Goal: Task Accomplishment & Management: Manage account settings

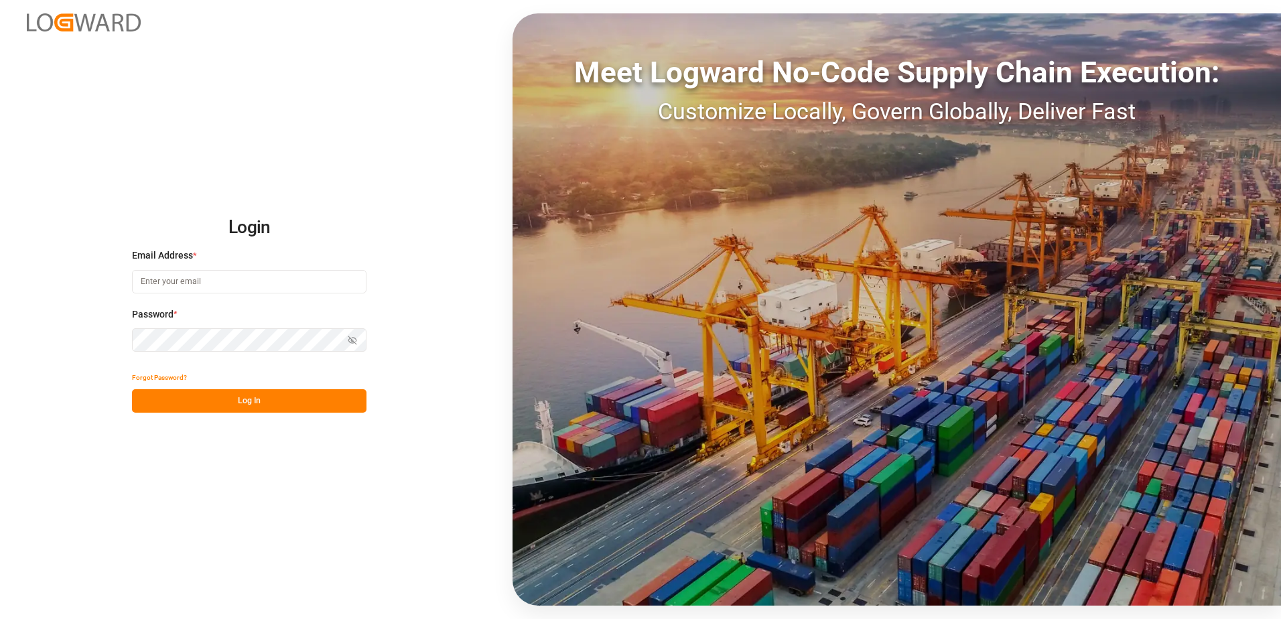
click at [236, 281] on input at bounding box center [249, 281] width 234 height 23
type input "[PERSON_NAME][EMAIL_ADDRESS][DOMAIN_NAME]"
click at [126, 339] on div "Login Email Address * [EMAIL_ADDRESS][DOMAIN_NAME] Password * Show password For…" at bounding box center [640, 309] width 1281 height 619
click at [135, 398] on button "Log In" at bounding box center [249, 400] width 234 height 23
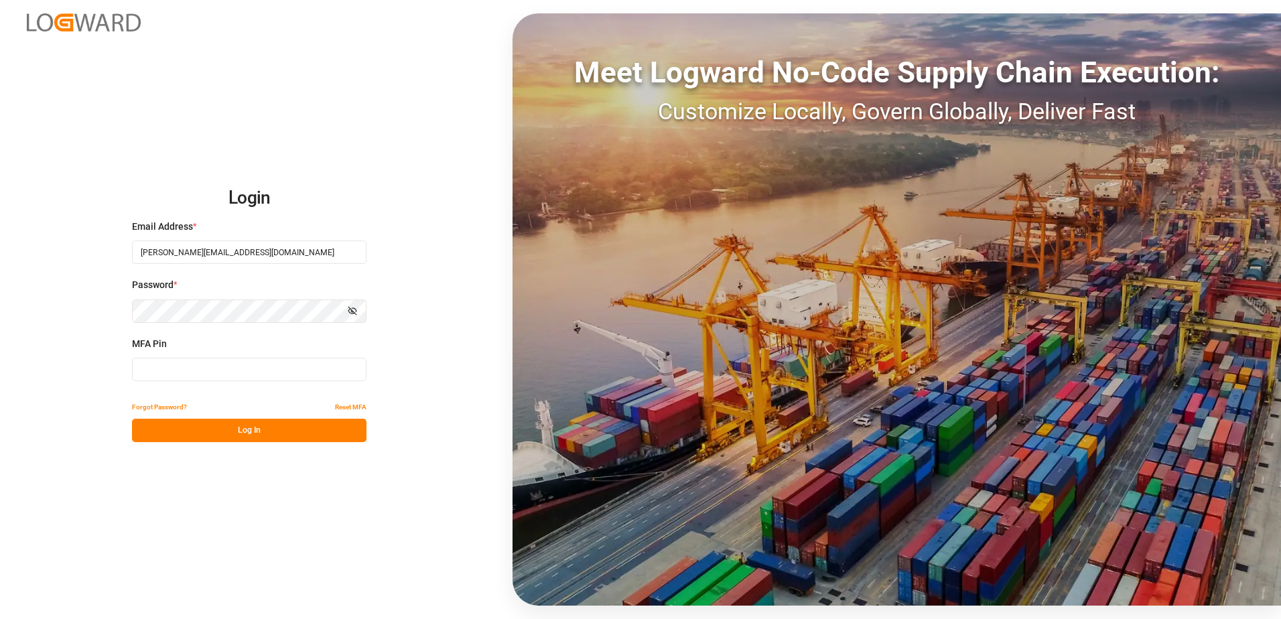
click at [162, 360] on input at bounding box center [249, 369] width 234 height 23
click at [267, 433] on button "Log In" at bounding box center [249, 430] width 234 height 23
drag, startPoint x: 183, startPoint y: 372, endPoint x: 109, endPoint y: 368, distance: 73.8
click at [111, 366] on div "Login Email Address * [EMAIL_ADDRESS][DOMAIN_NAME] Password * Show password MFA…" at bounding box center [640, 309] width 1281 height 619
type input "221905"
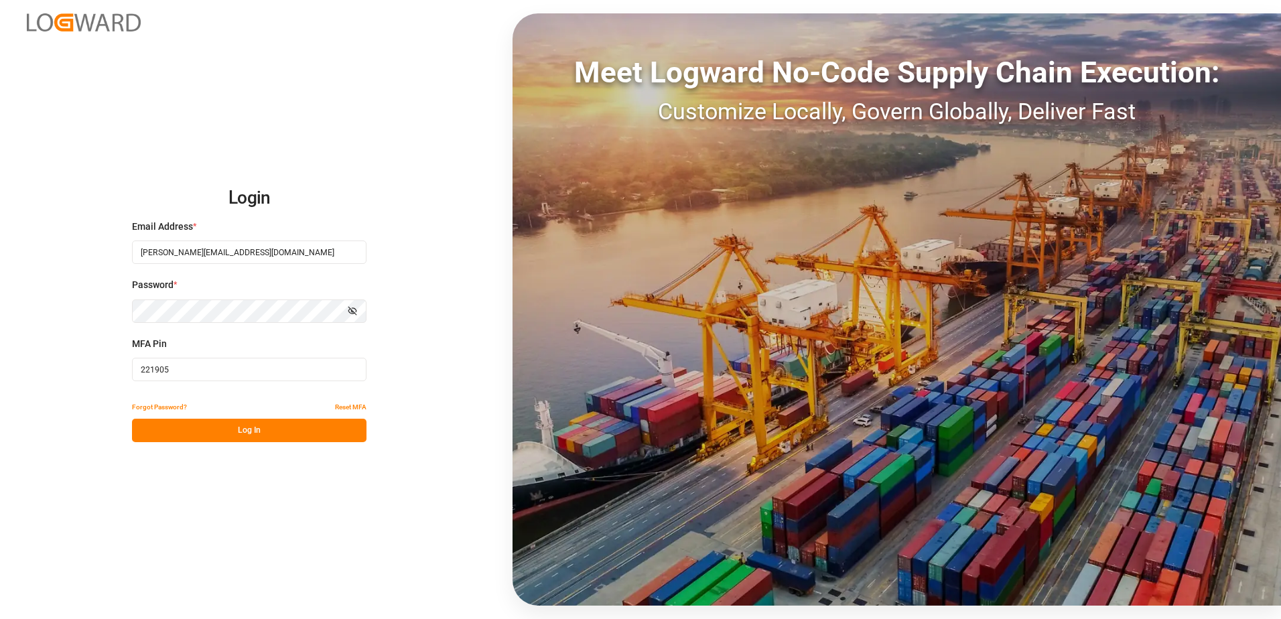
click at [228, 435] on button "Log In" at bounding box center [249, 430] width 234 height 23
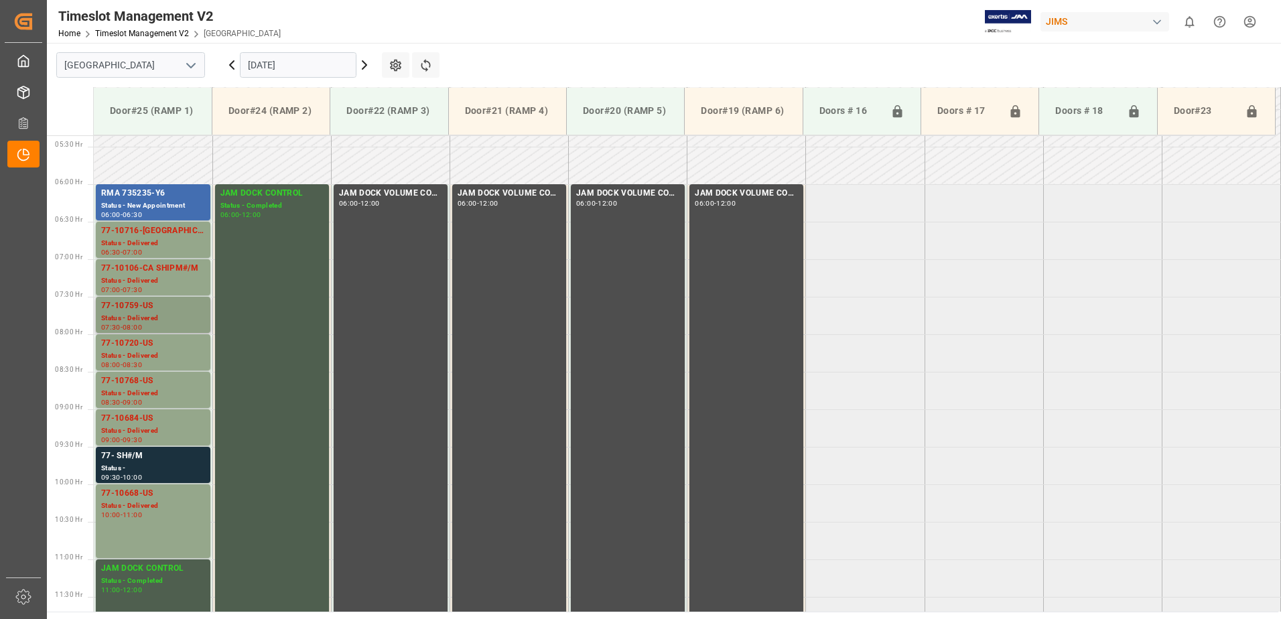
scroll to position [399, 0]
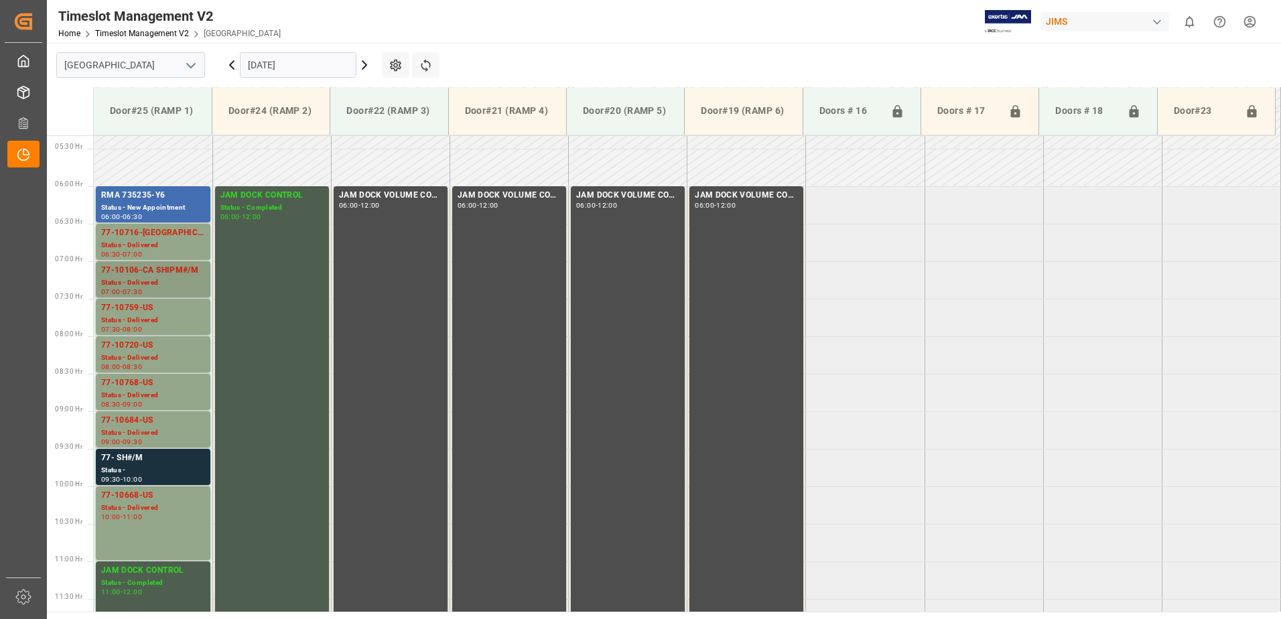
click at [155, 279] on div "Status - Delivered" at bounding box center [153, 282] width 104 height 11
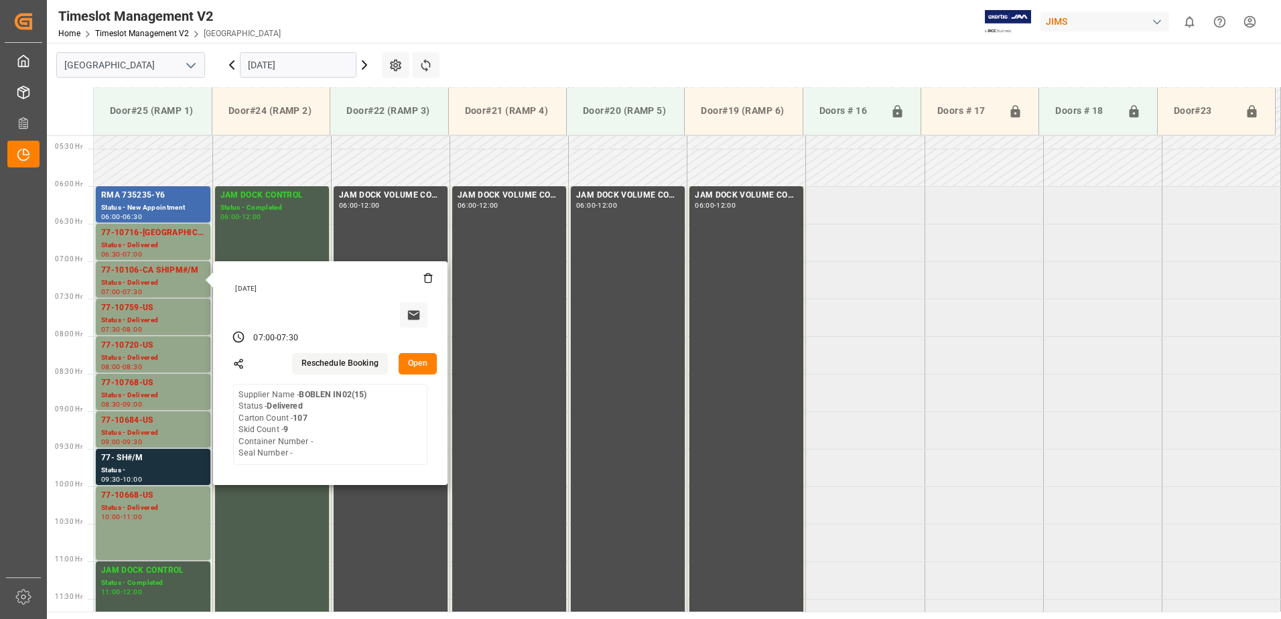
click at [417, 362] on button "Open" at bounding box center [418, 363] width 39 height 21
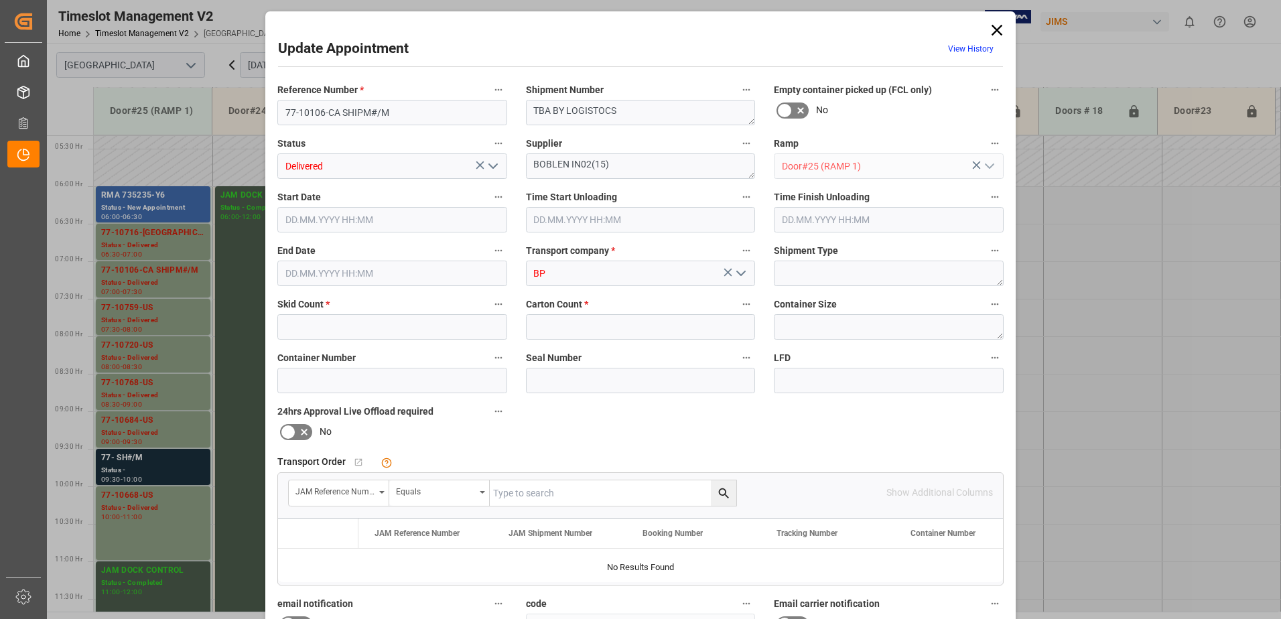
type input "9"
type input "107"
type input "[DATE] 07:00"
type input "[DATE] 08:30"
type input "[DATE] 07:30"
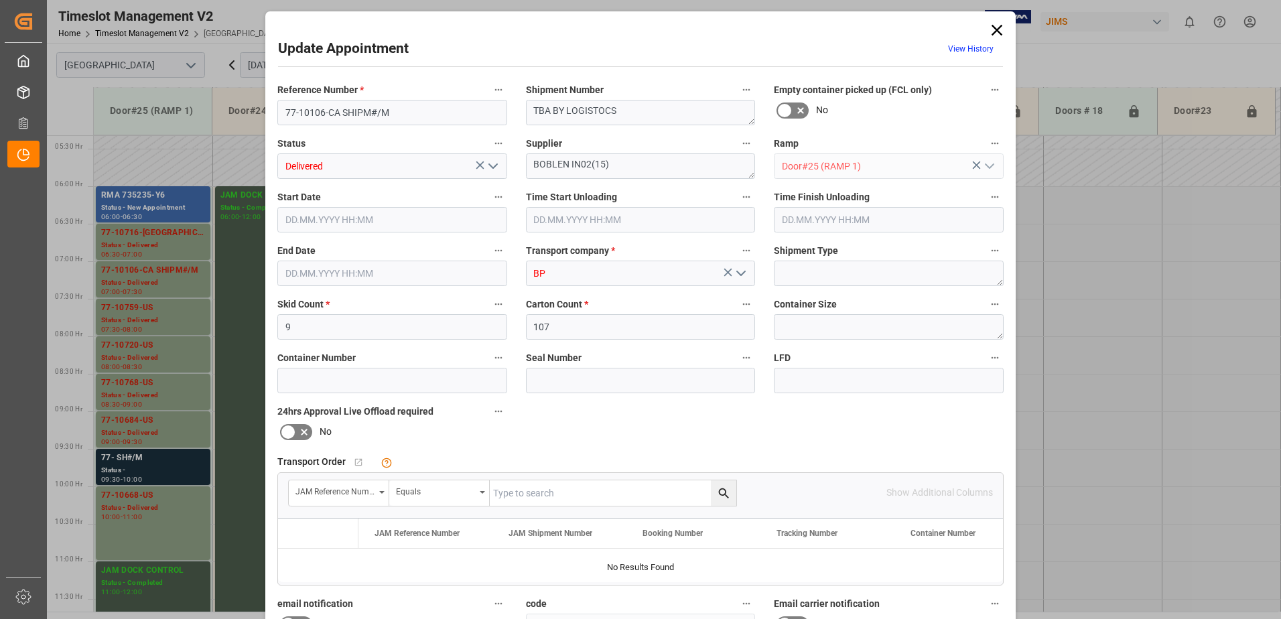
type input "[DATE] 16:44"
drag, startPoint x: 405, startPoint y: 112, endPoint x: 340, endPoint y: 111, distance: 65.0
click at [340, 111] on input "77-10106-CA SHIPM#/M" at bounding box center [392, 112] width 230 height 25
type input "77-10106-[GEOGRAPHIC_DATA]"
drag, startPoint x: 635, startPoint y: 111, endPoint x: 520, endPoint y: 110, distance: 114.5
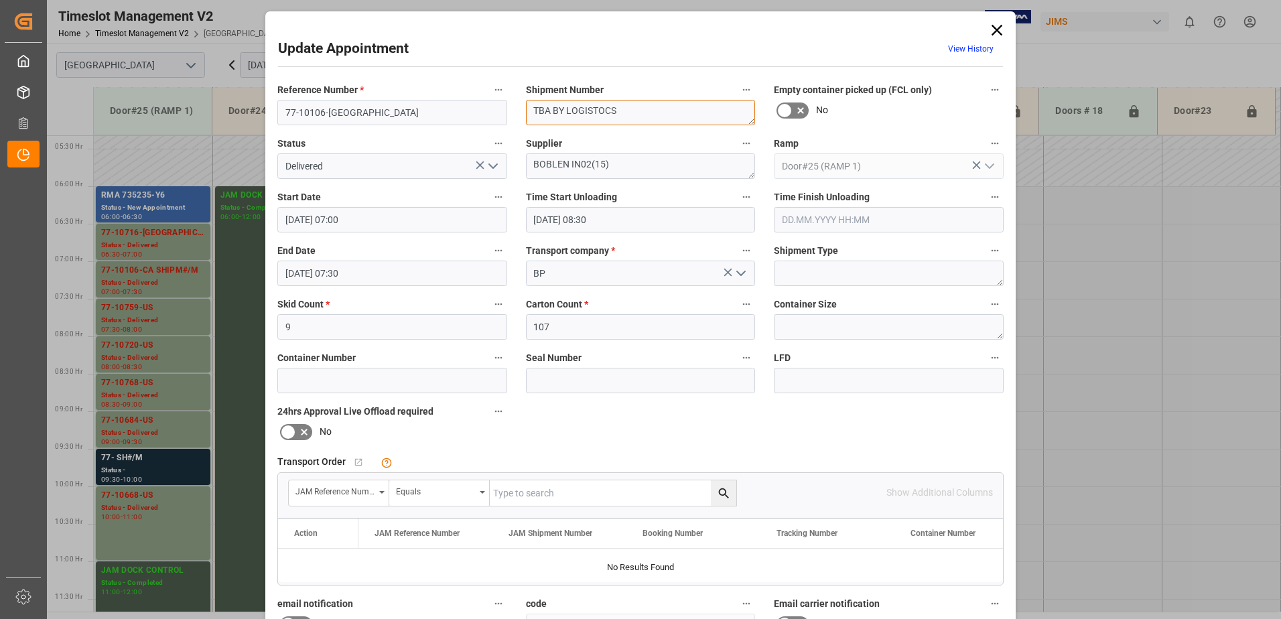
click at [526, 109] on textarea "TBA BY LOGISTOCS" at bounding box center [641, 112] width 230 height 25
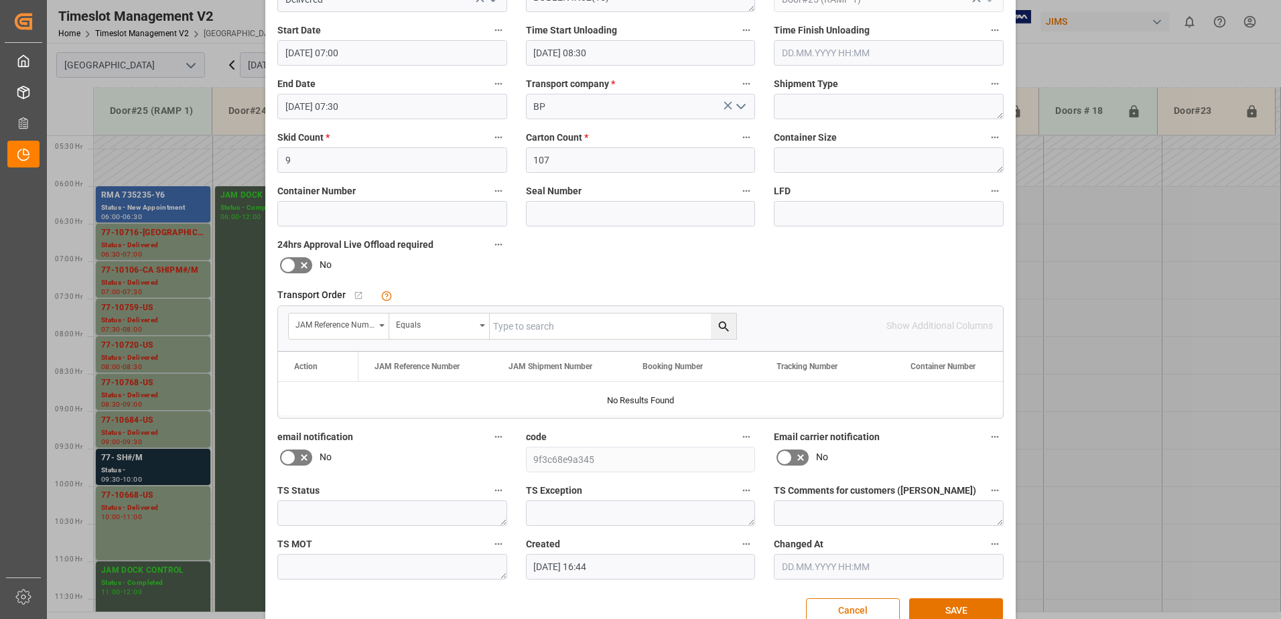
scroll to position [196, 0]
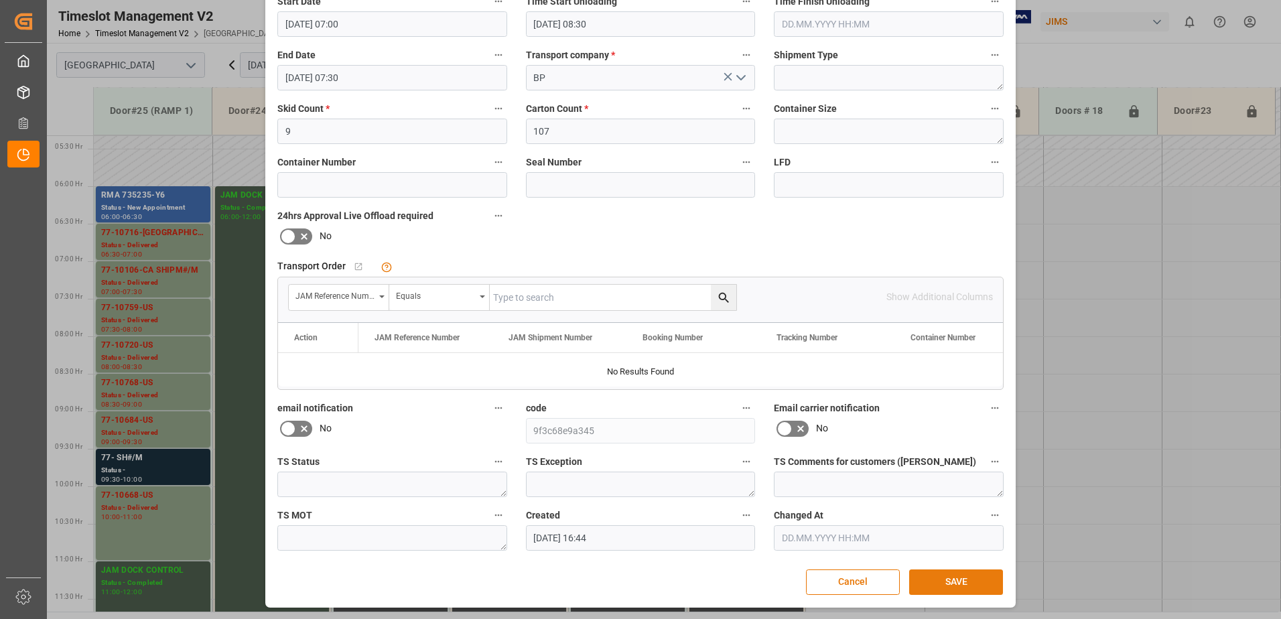
type textarea "72889"
click at [960, 587] on button "SAVE" at bounding box center [956, 581] width 94 height 25
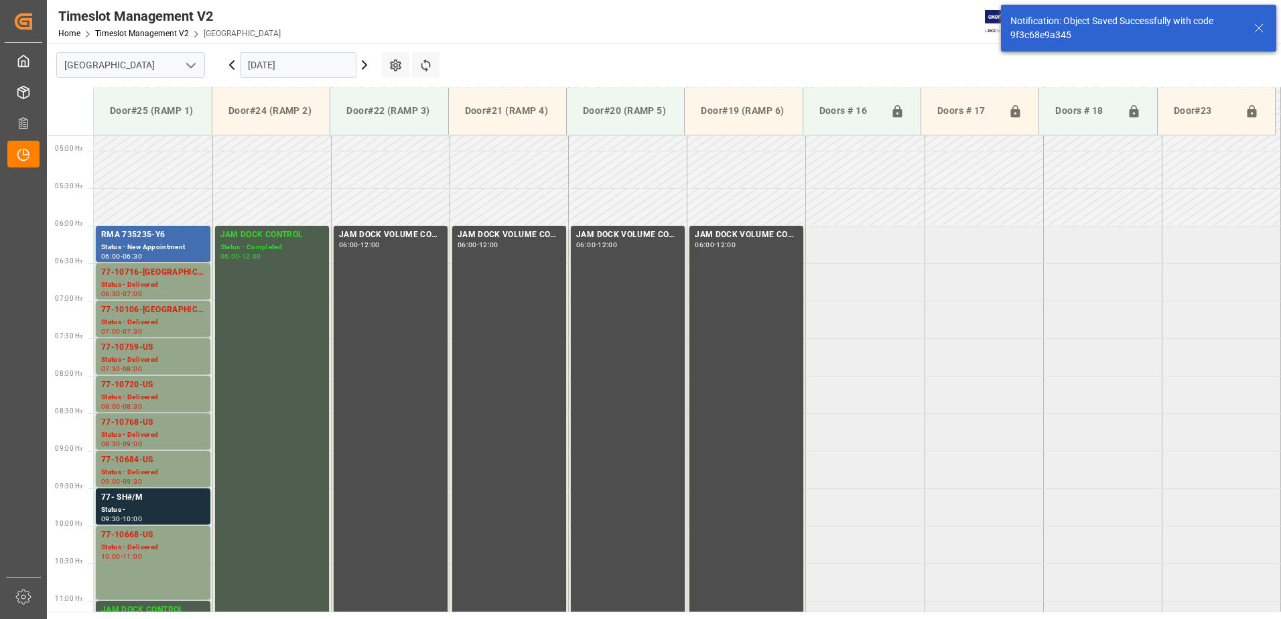
scroll to position [442, 0]
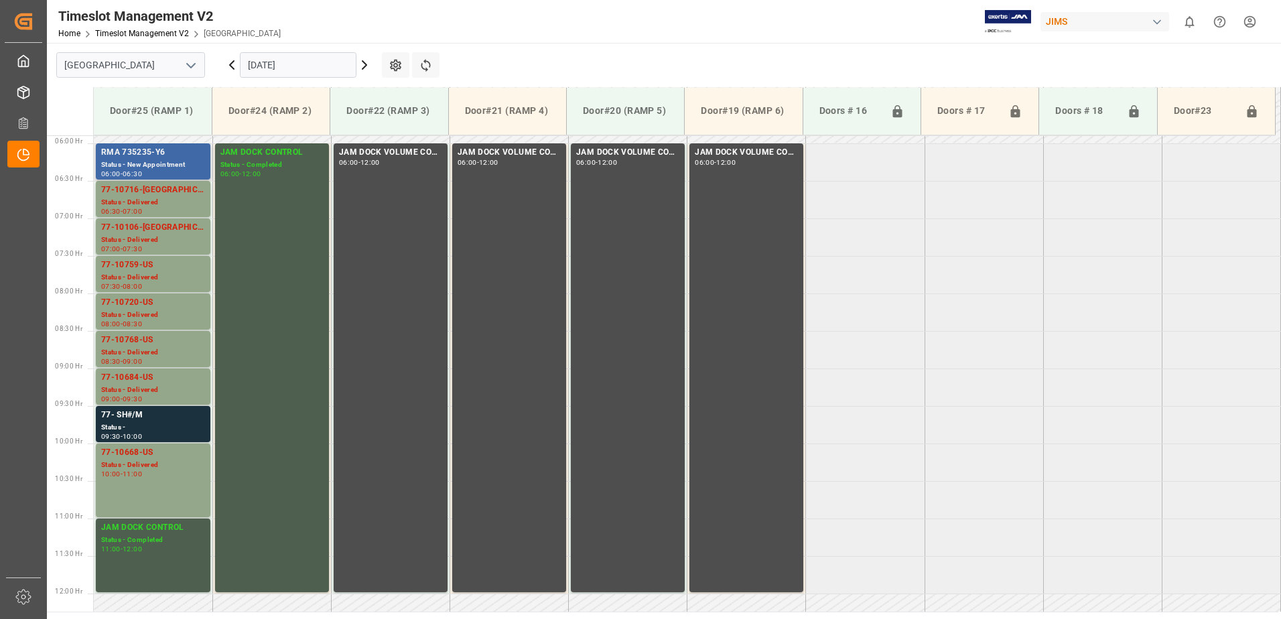
click at [125, 156] on div "RMA 735235-Y6" at bounding box center [153, 152] width 104 height 13
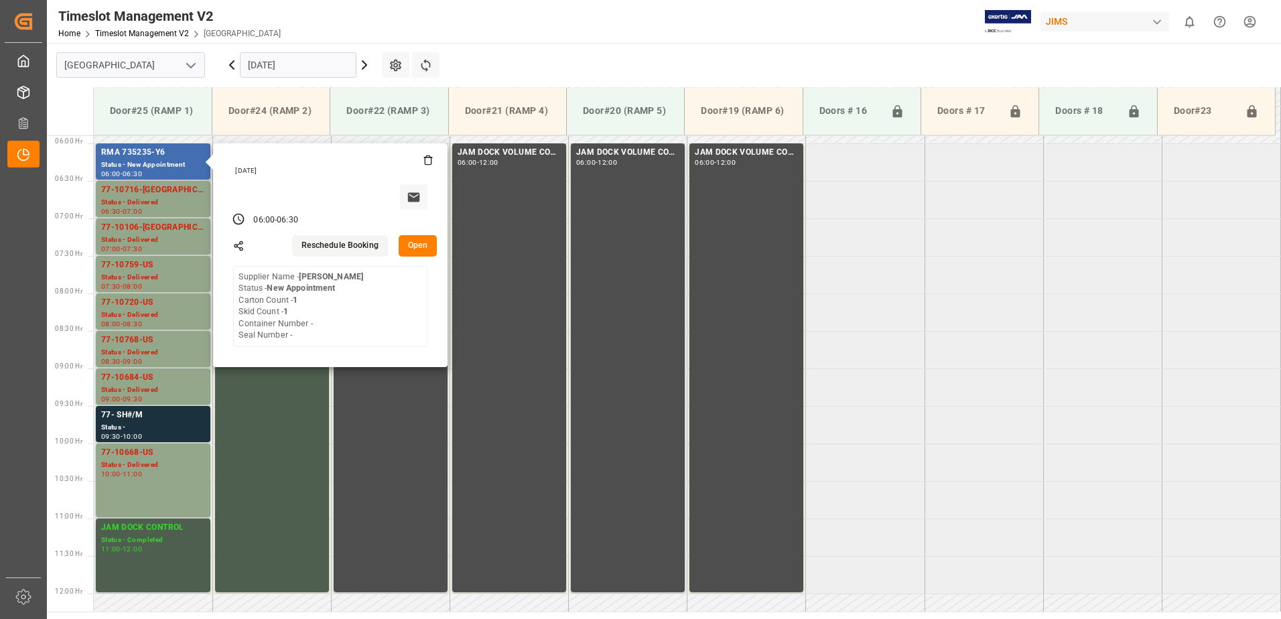
click at [421, 244] on button "Open" at bounding box center [418, 245] width 39 height 21
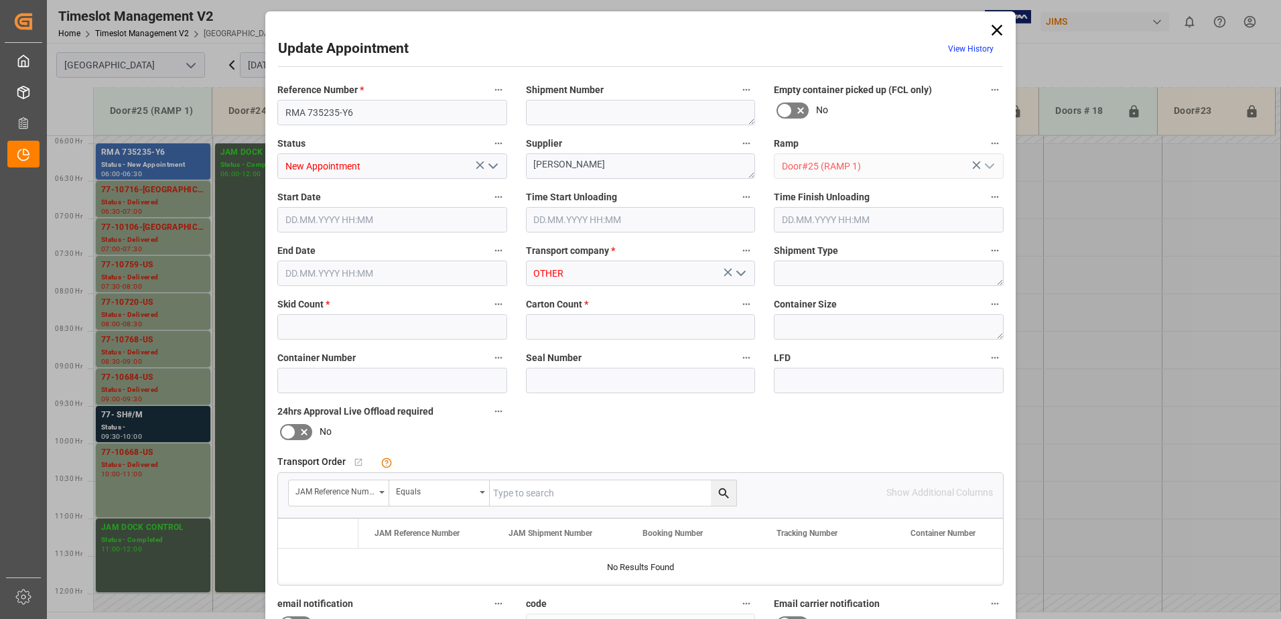
type input "1"
type input "[DATE] 06:00"
type input "[DATE] 06:30"
type input "[DATE] 12:36"
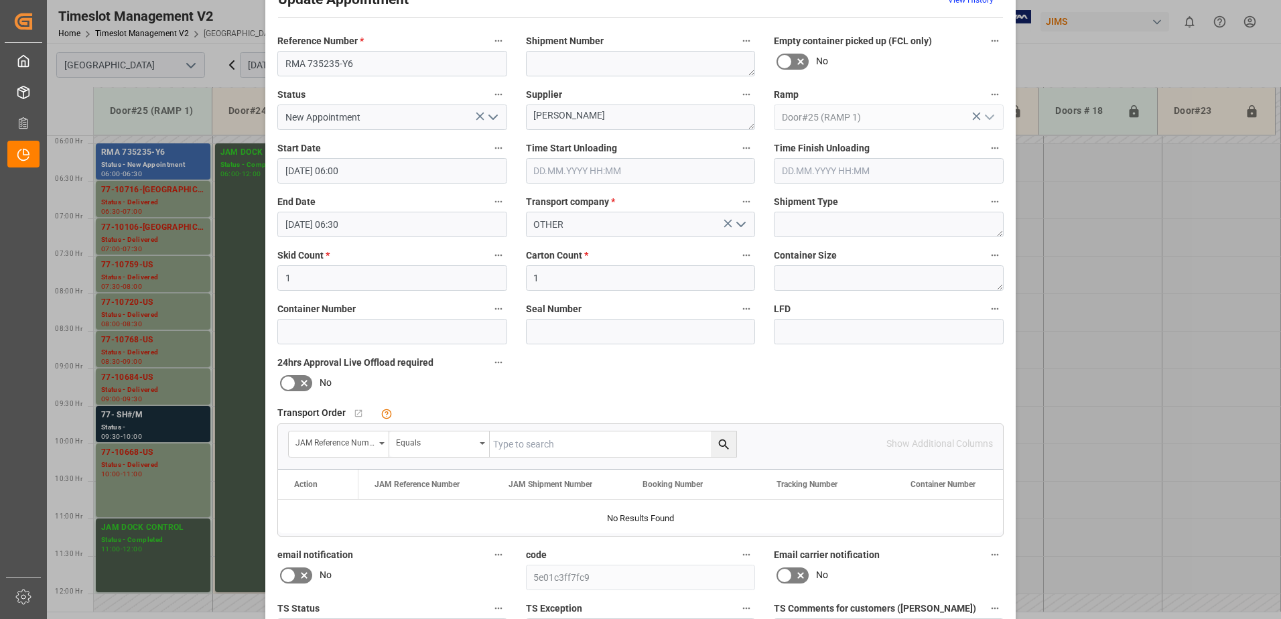
scroll to position [0, 0]
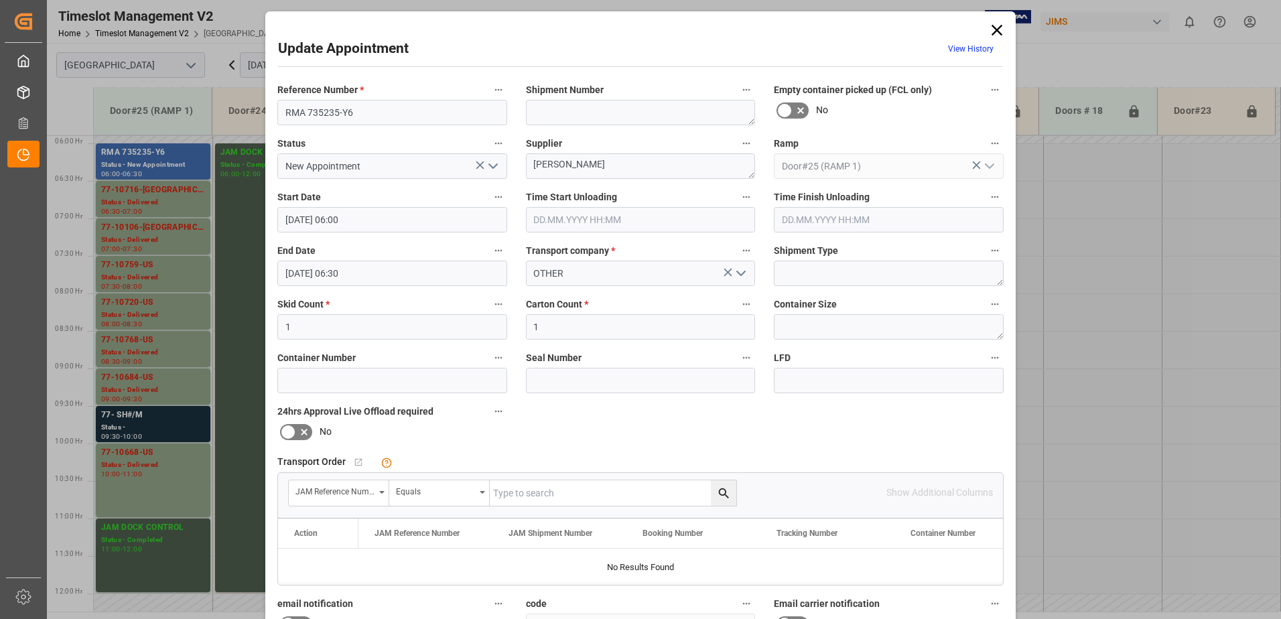
click at [741, 274] on polyline "open menu" at bounding box center [741, 273] width 8 height 4
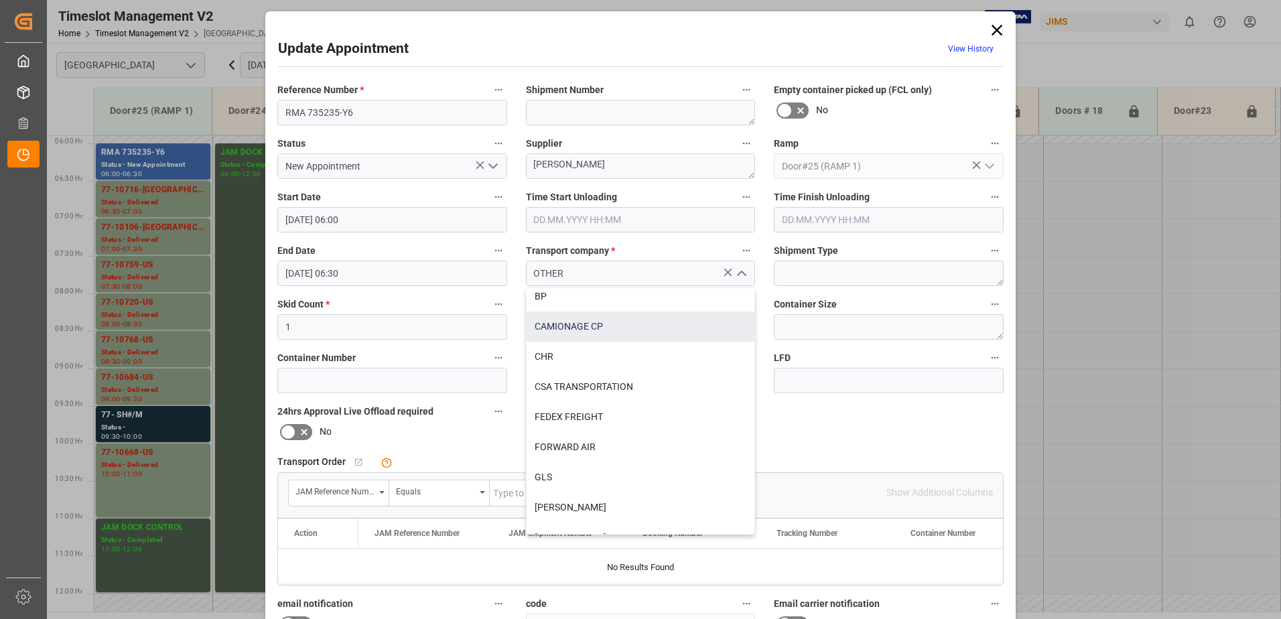
scroll to position [134, 0]
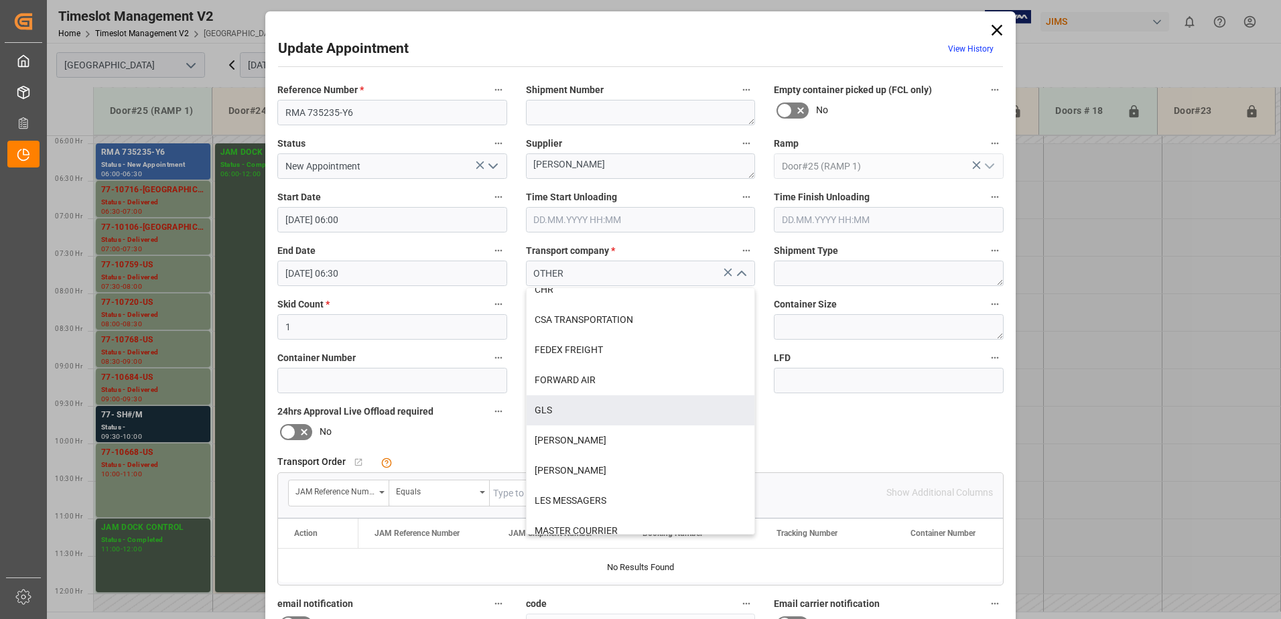
click at [860, 430] on div "Reference Number * RMA 735235-Y6 Shipment Number Empty container picked up (FCL…" at bounding box center [640, 413] width 745 height 674
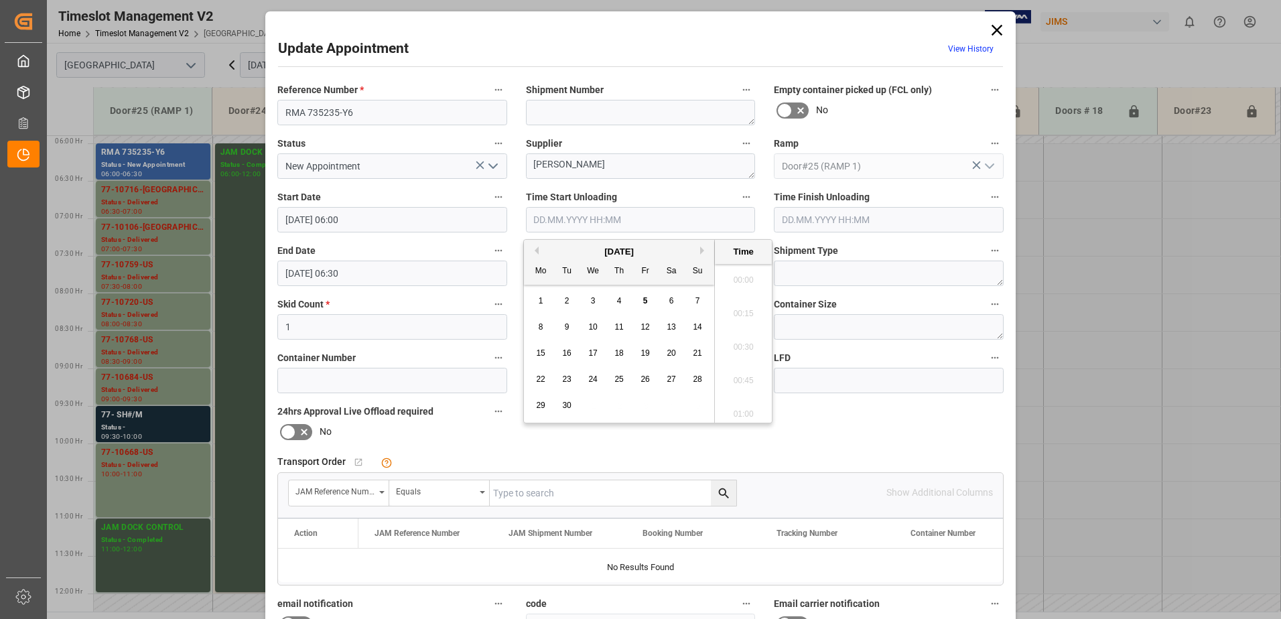
scroll to position [1344, 0]
click at [586, 218] on input "text" at bounding box center [641, 219] width 230 height 25
click at [644, 302] on span "5" at bounding box center [645, 300] width 5 height 9
click at [739, 376] on li "09:45" at bounding box center [743, 376] width 57 height 33
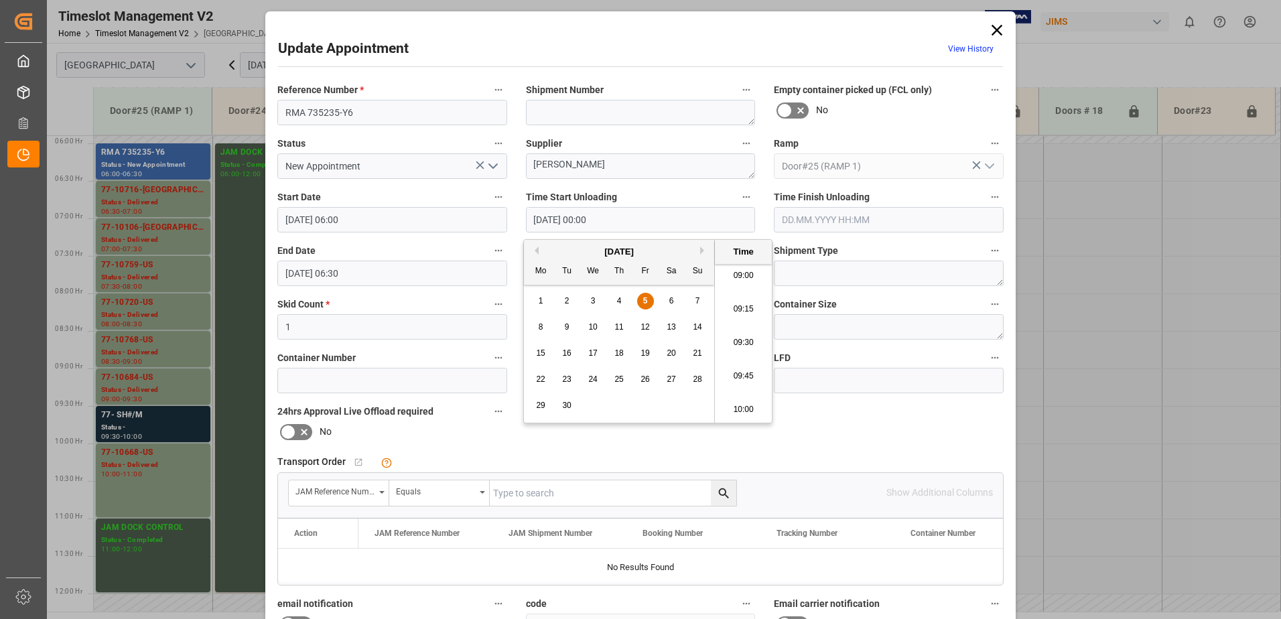
type input "[DATE] 09:45"
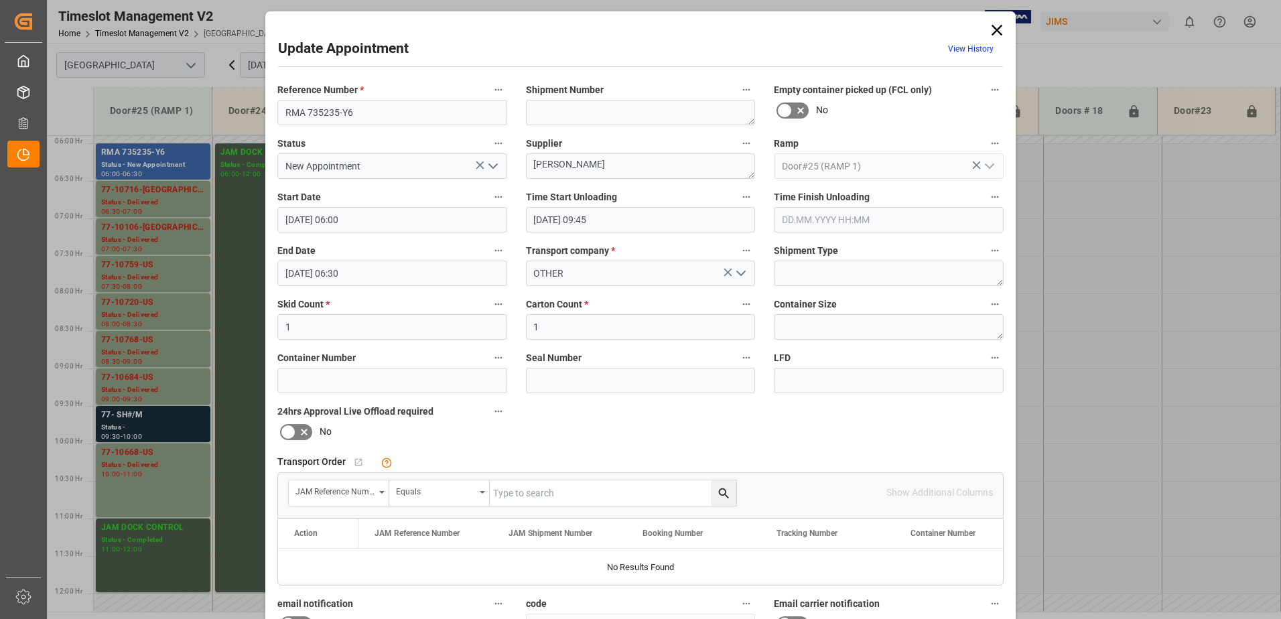
click at [821, 218] on input "text" at bounding box center [889, 219] width 230 height 25
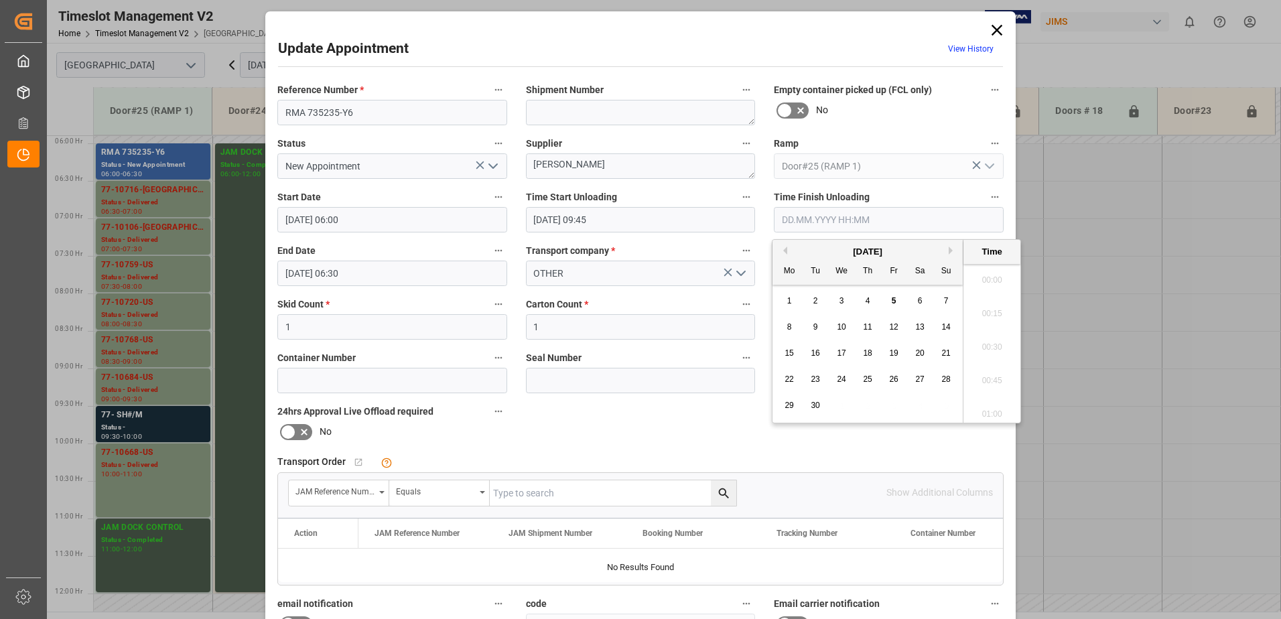
scroll to position [1344, 0]
click at [890, 301] on div "5" at bounding box center [893, 301] width 17 height 16
click at [989, 274] on li "10:00" at bounding box center [991, 275] width 57 height 33
type input "[DATE] 10:00"
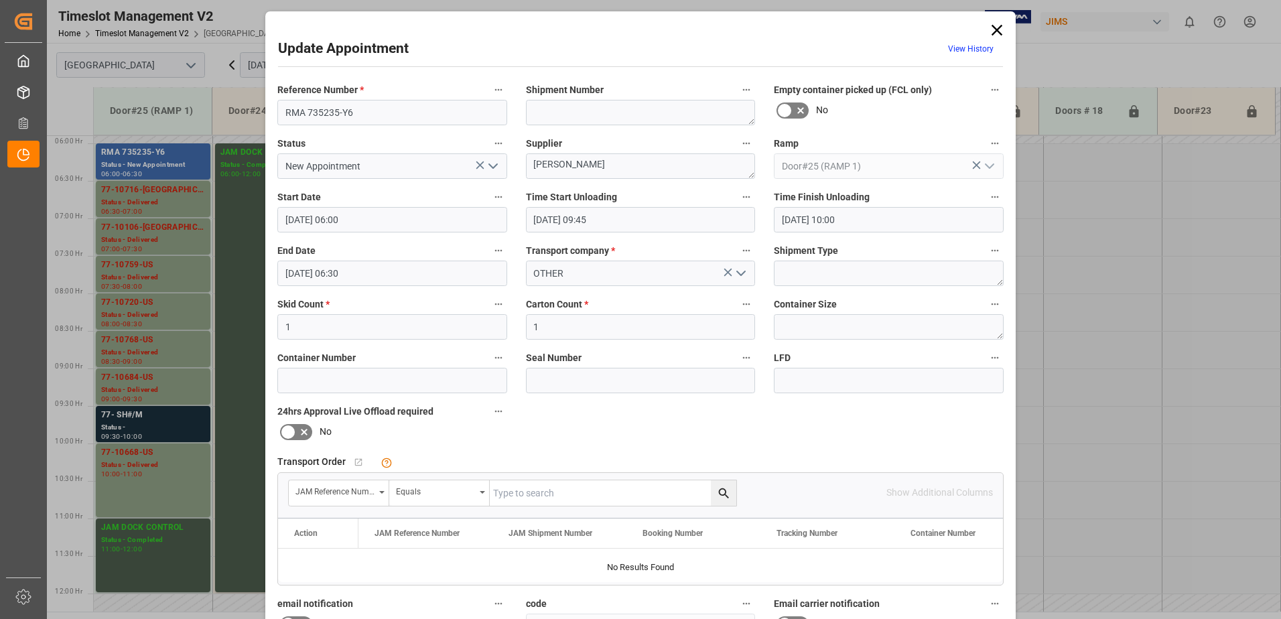
click at [487, 167] on icon "open menu" at bounding box center [493, 166] width 16 height 16
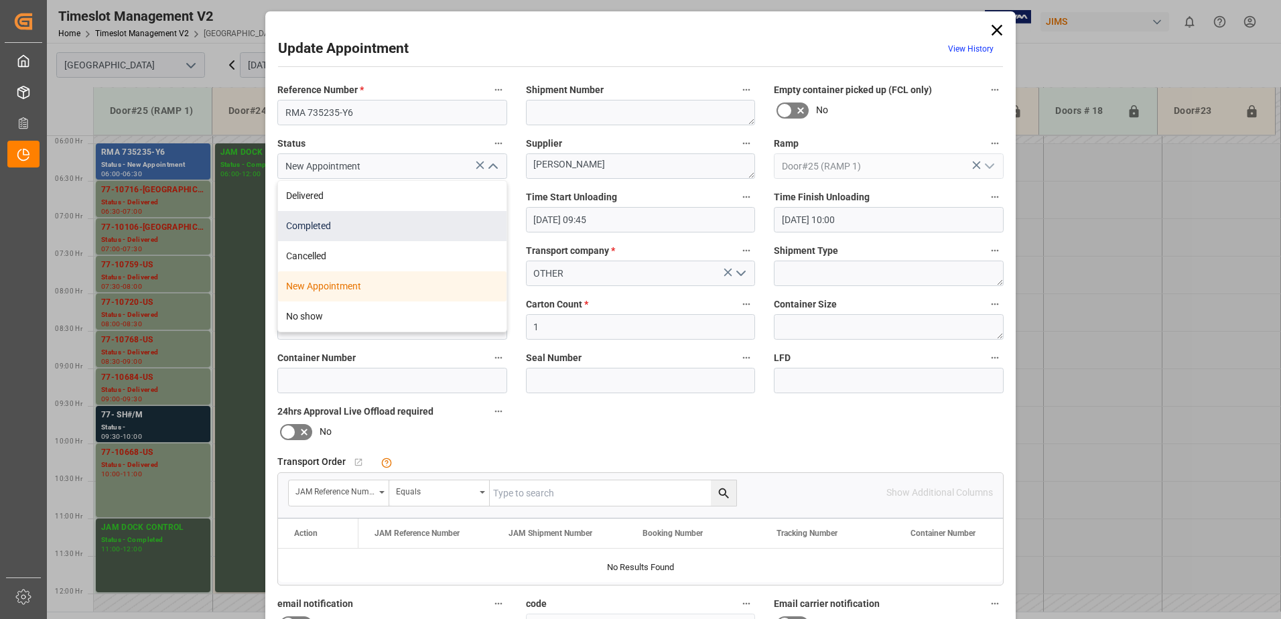
click at [468, 219] on div "Completed" at bounding box center [392, 226] width 228 height 30
type input "Completed"
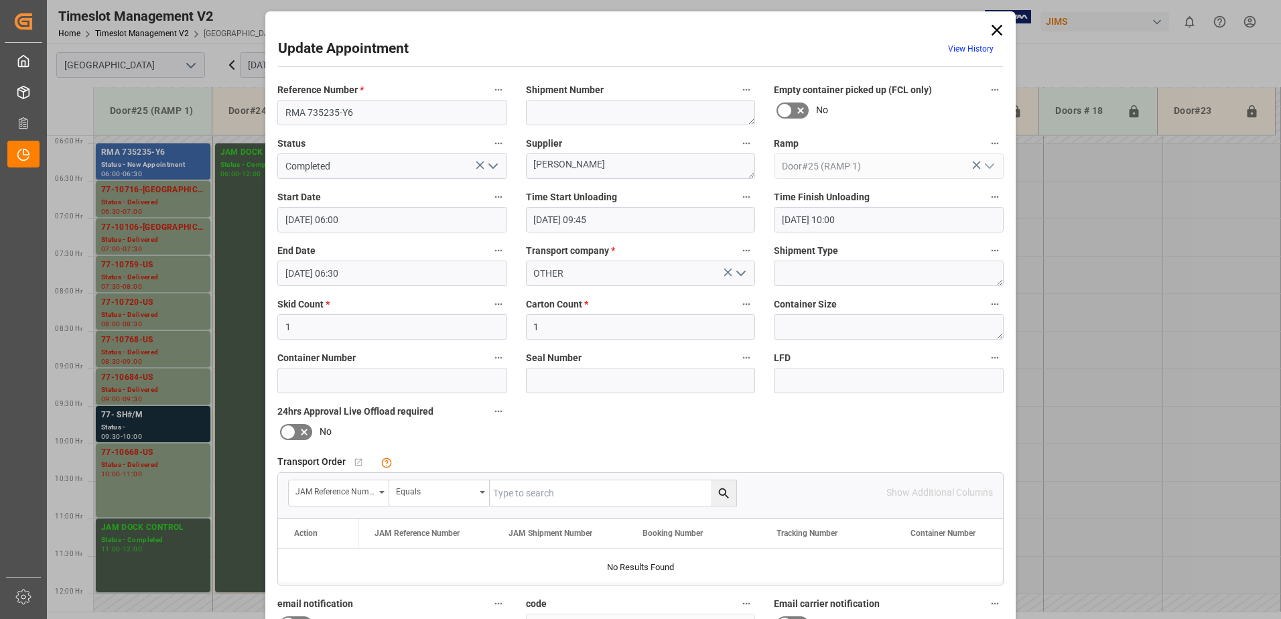
scroll to position [196, 0]
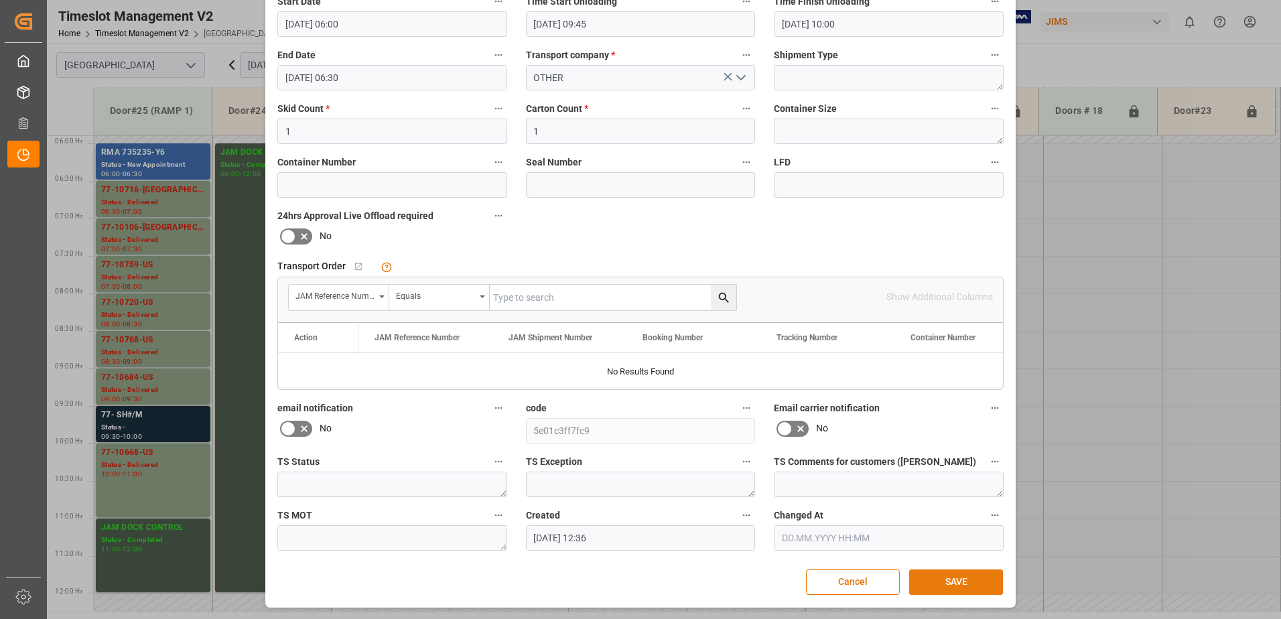
click at [965, 581] on button "SAVE" at bounding box center [956, 581] width 94 height 25
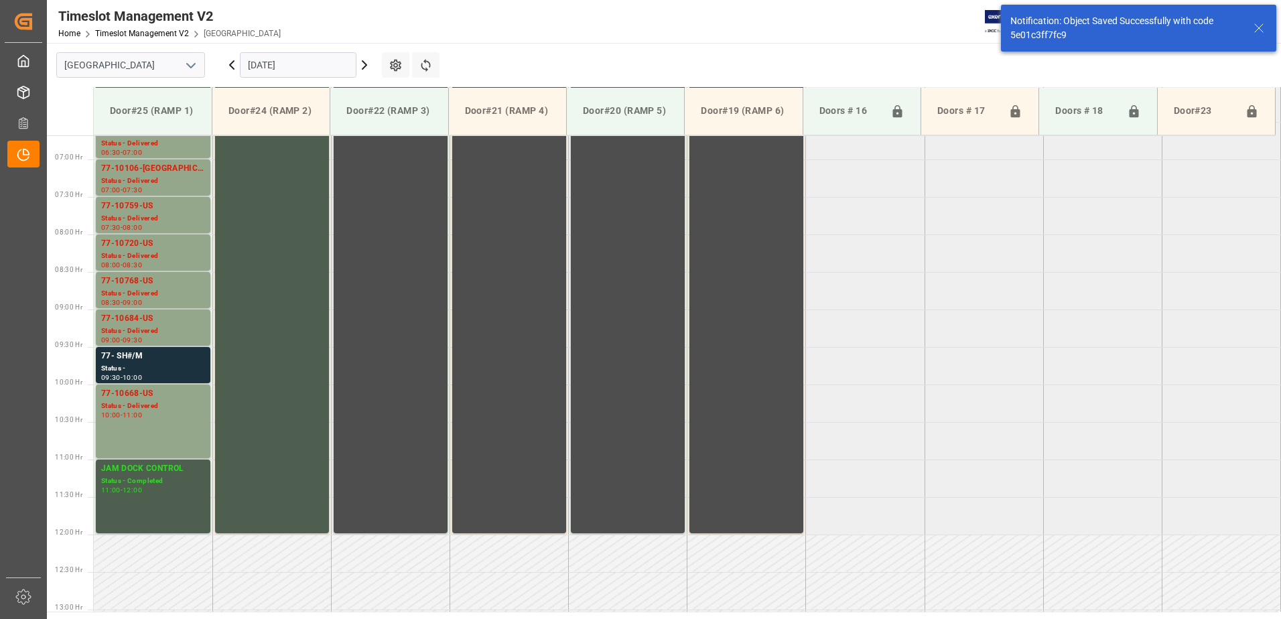
scroll to position [434, 0]
